Goal: Transaction & Acquisition: Subscribe to service/newsletter

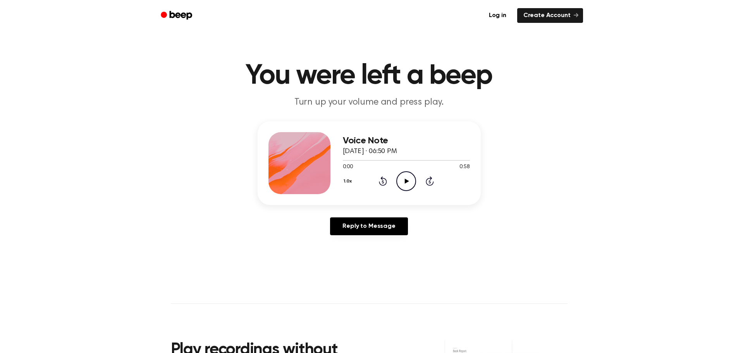
click at [175, 10] on icon "Beep" at bounding box center [177, 15] width 33 height 11
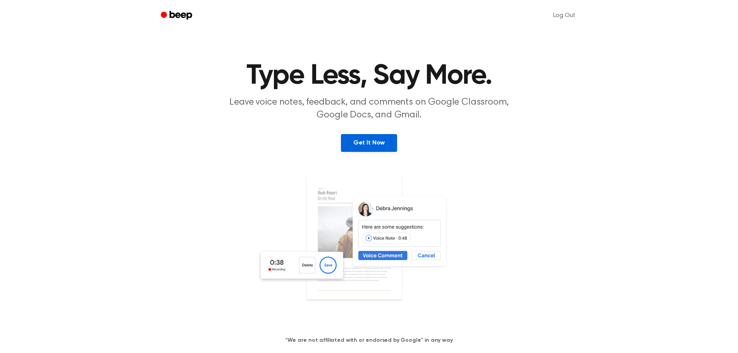
click at [364, 144] on link "Get It Now" at bounding box center [369, 143] width 56 height 18
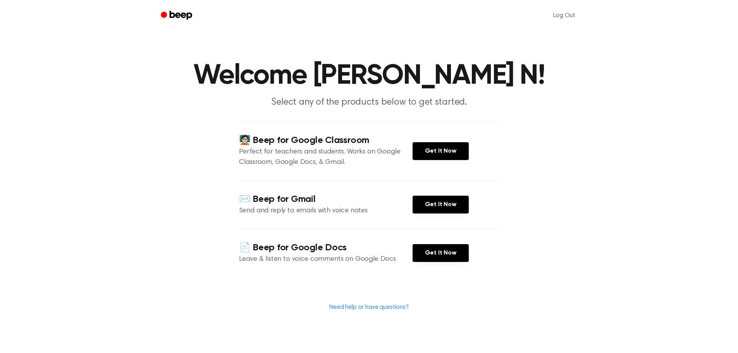
click at [522, 118] on main "Welcome krishnakumar N! Select any of the products below to get started. 🧑🏻‍🏫 B…" at bounding box center [369, 181] width 738 height 362
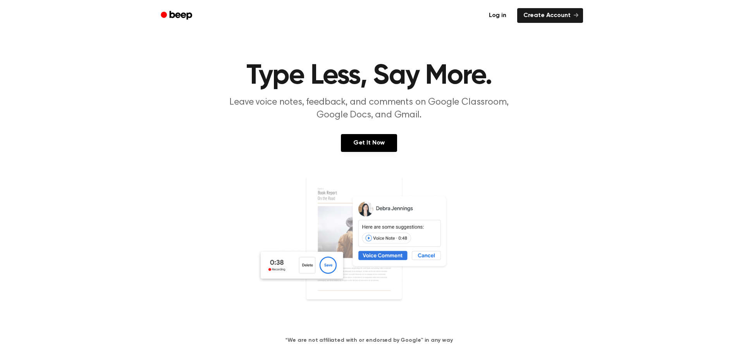
click at [506, 10] on link "Log in" at bounding box center [498, 15] width 30 height 15
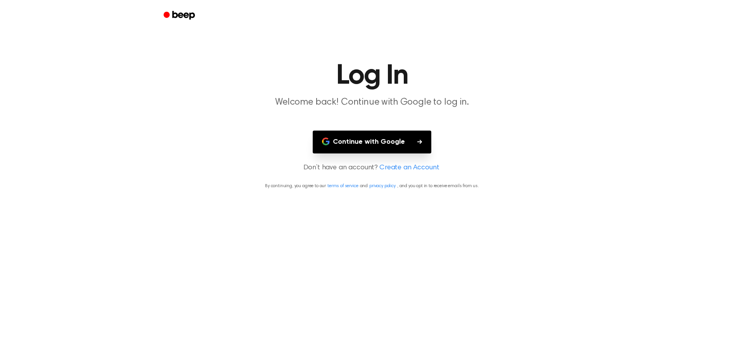
click at [375, 138] on button "Continue with Google" at bounding box center [372, 142] width 119 height 23
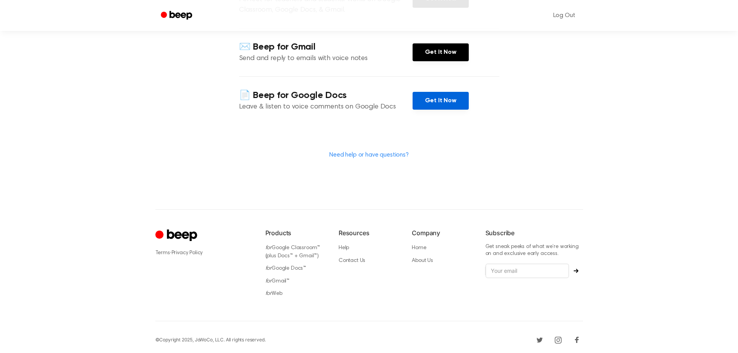
scroll to position [153, 0]
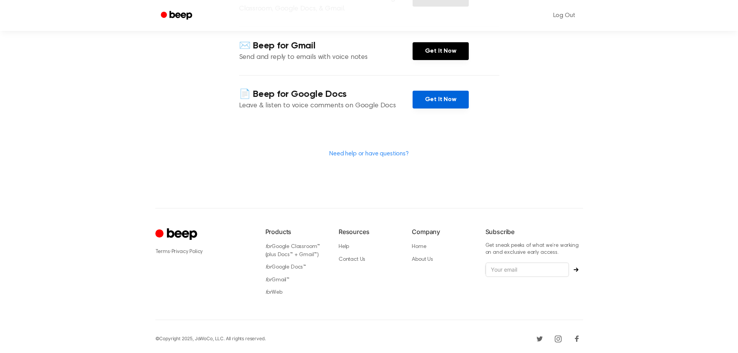
click at [444, 102] on link "Get It Now" at bounding box center [441, 100] width 56 height 18
